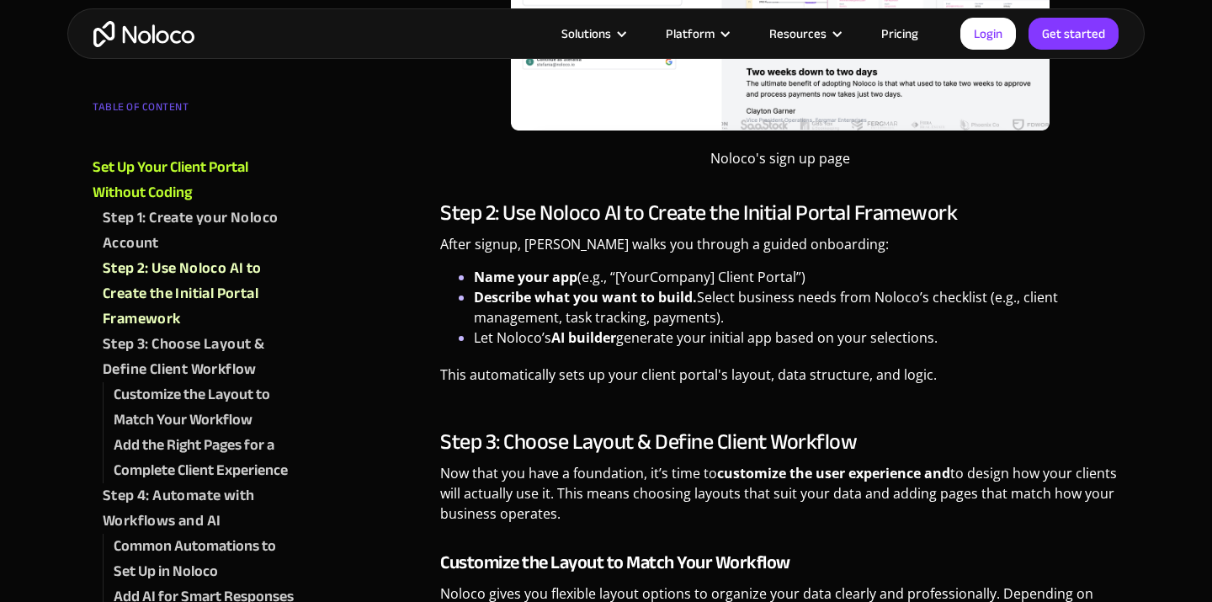
scroll to position [1777, 0]
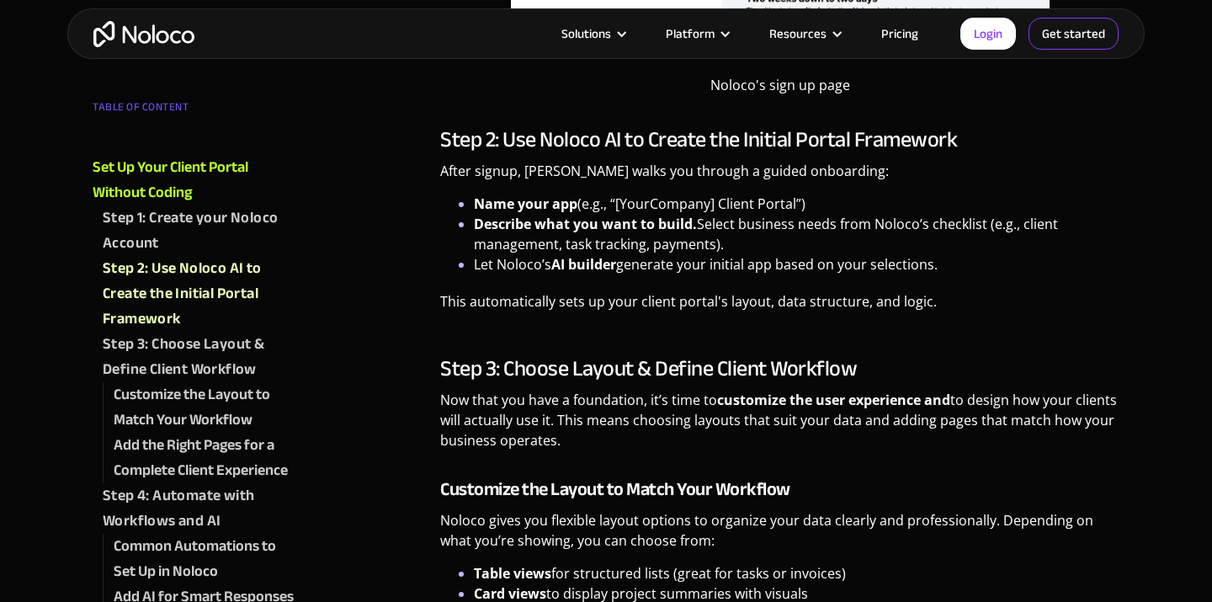
click at [0, 0] on link "Get started" at bounding box center [0, 0] width 0 height 0
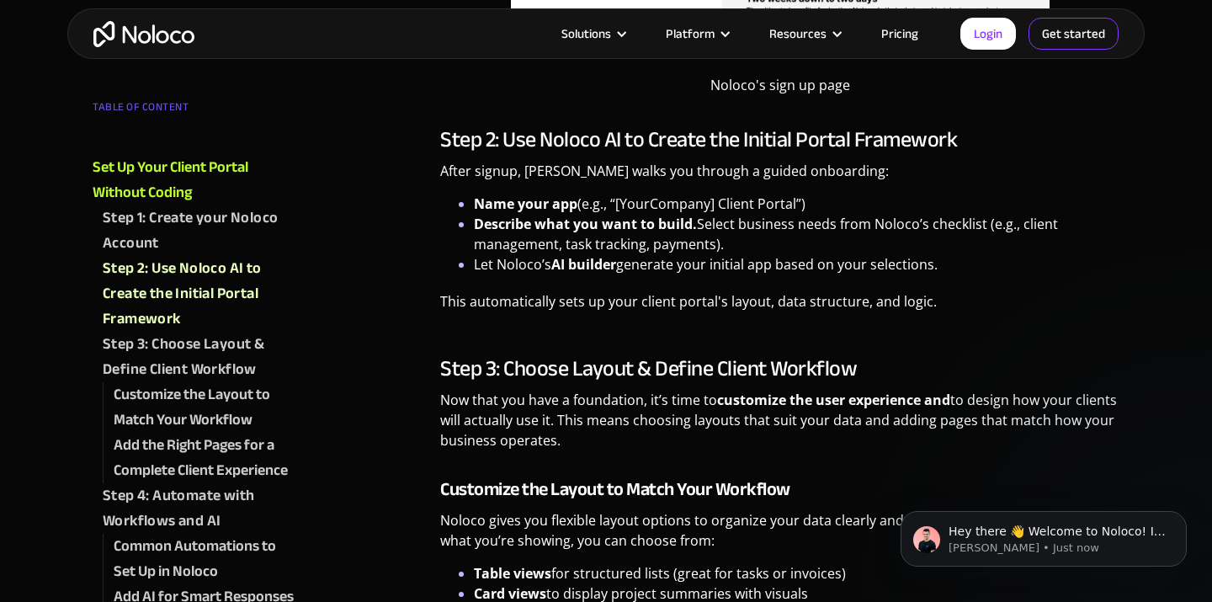
scroll to position [0, 0]
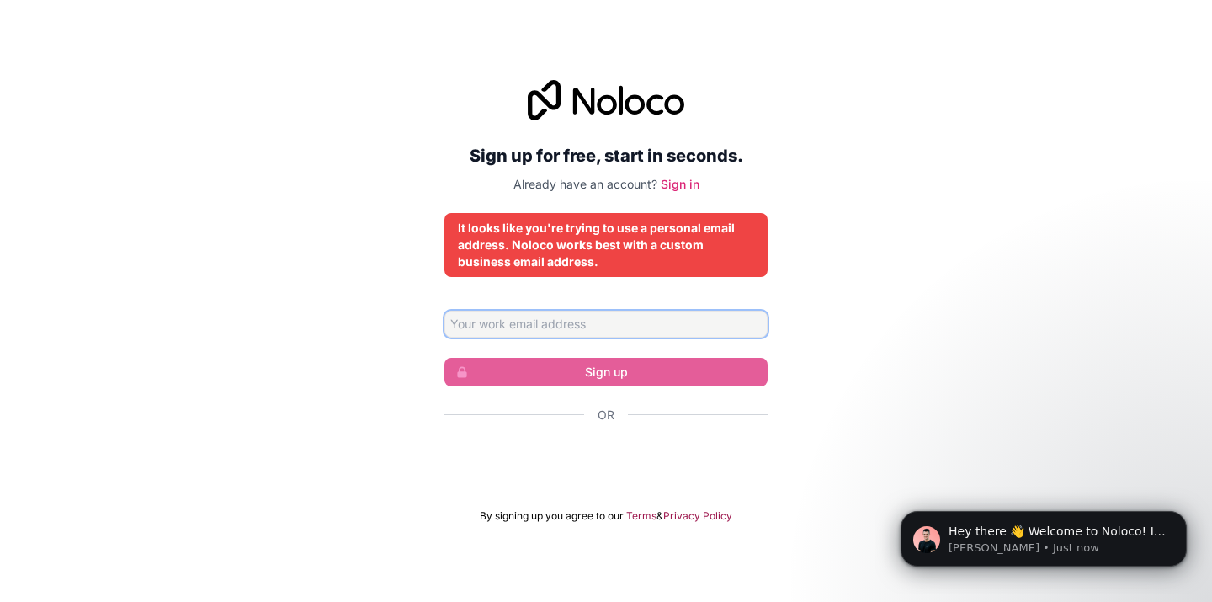
click at [618, 327] on input "Email address" at bounding box center [605, 324] width 323 height 27
type input "[EMAIL_ADDRESS][DOMAIN_NAME]"
